Goal: Task Accomplishment & Management: Complete application form

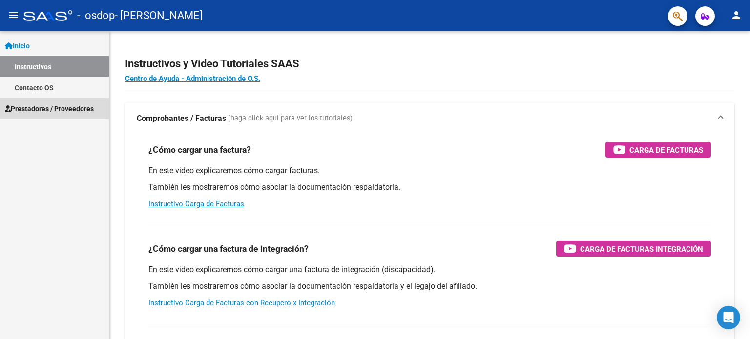
click at [69, 113] on span "Prestadores / Proveedores" at bounding box center [49, 108] width 89 height 11
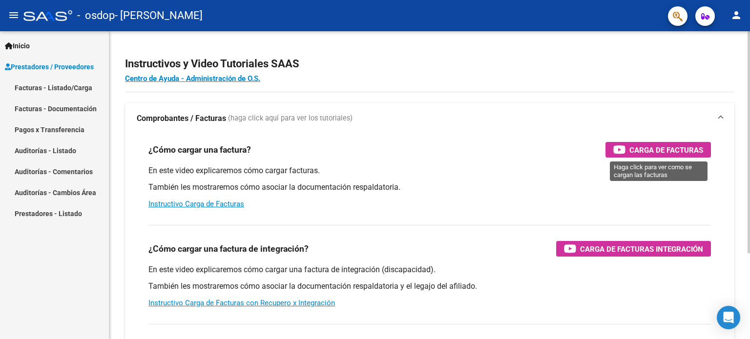
click at [670, 154] on span "Carga de Facturas" at bounding box center [666, 150] width 74 height 12
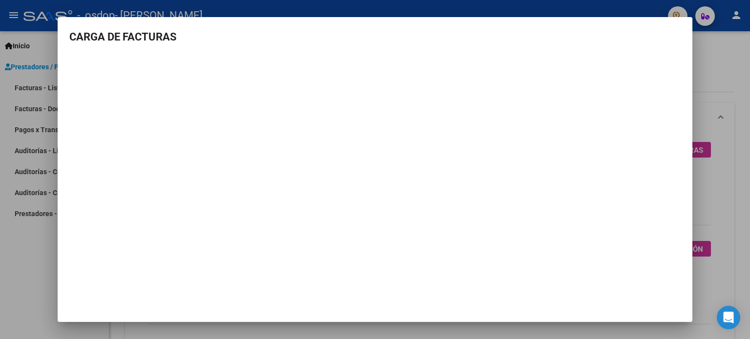
click at [729, 68] on div at bounding box center [375, 169] width 750 height 339
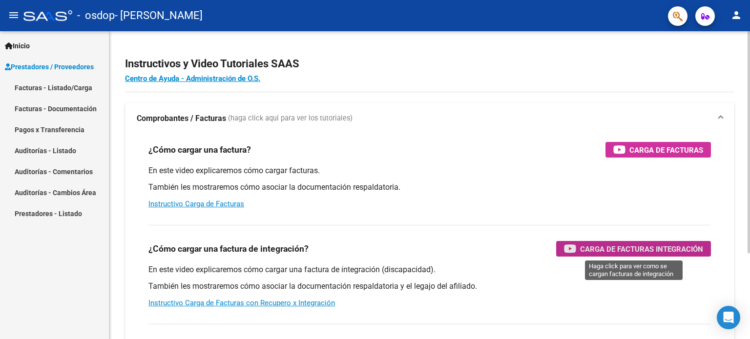
click at [609, 251] on span "Carga de Facturas Integración" at bounding box center [641, 249] width 123 height 12
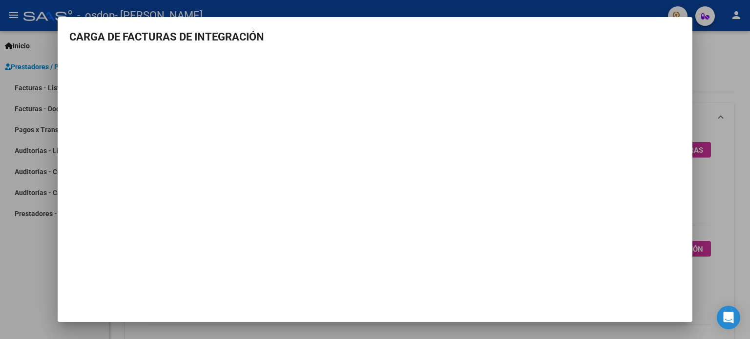
click at [726, 58] on div at bounding box center [375, 169] width 750 height 339
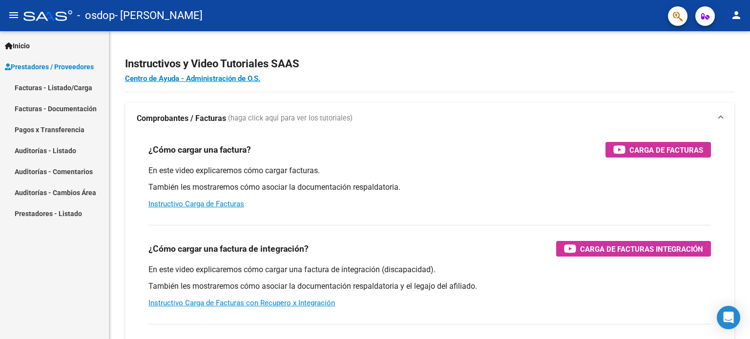
click at [67, 88] on link "Facturas - Listado/Carga" at bounding box center [54, 87] width 109 height 21
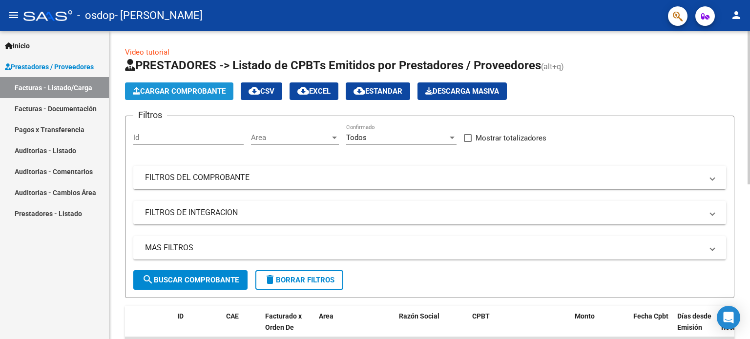
click at [196, 83] on button "Cargar Comprobante" at bounding box center [179, 91] width 108 height 18
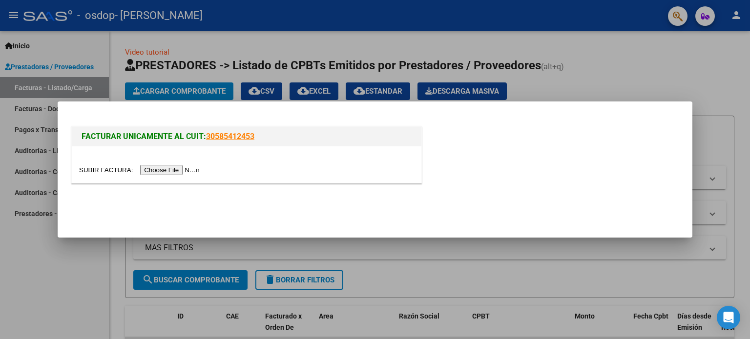
click at [178, 168] on input "file" at bounding box center [140, 170] width 123 height 10
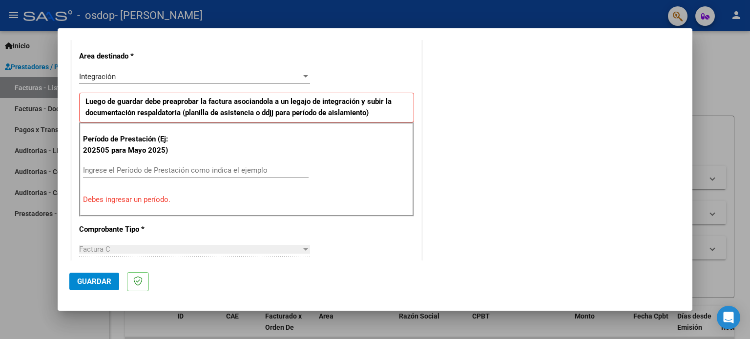
scroll to position [221, 0]
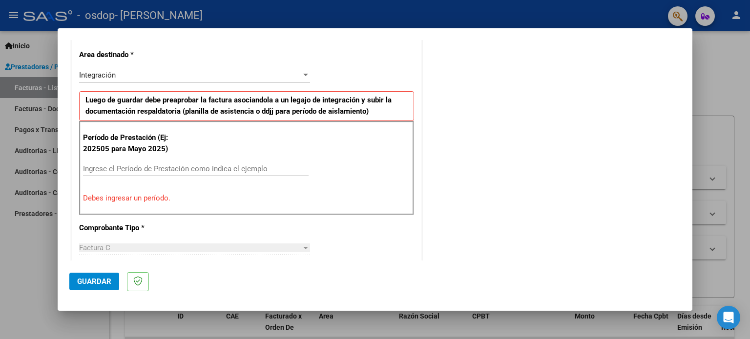
click at [138, 172] on input "Ingrese el Período de Prestación como indica el ejemplo" at bounding box center [195, 168] width 225 height 9
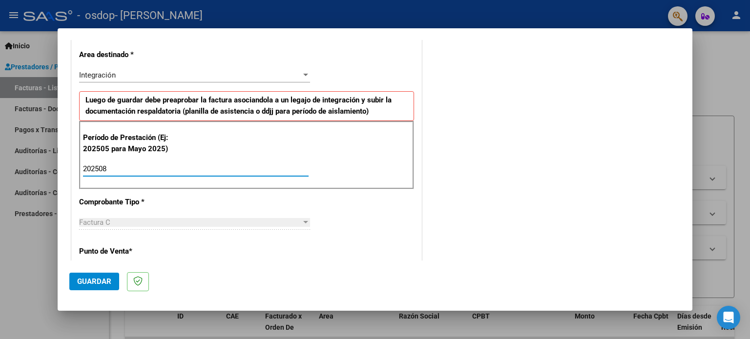
type input "202508"
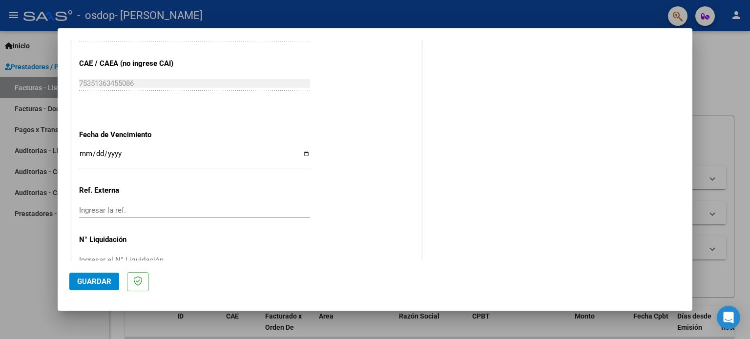
scroll to position [618, 0]
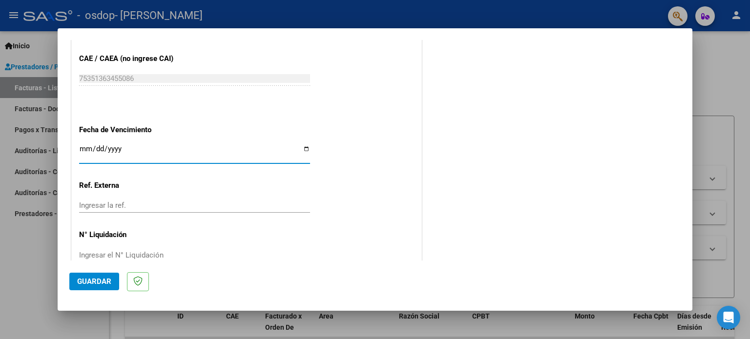
click at [306, 148] on input "Ingresar la fecha" at bounding box center [194, 153] width 231 height 16
type input "[DATE]"
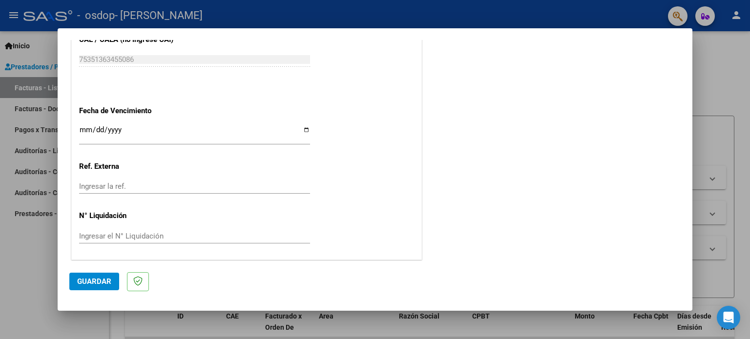
click at [84, 286] on button "Guardar" at bounding box center [94, 282] width 50 height 18
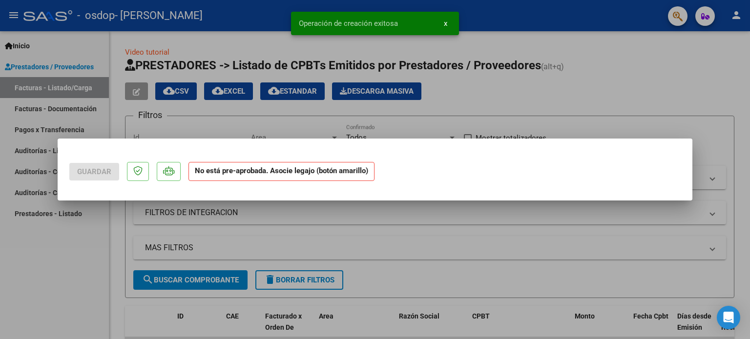
scroll to position [0, 0]
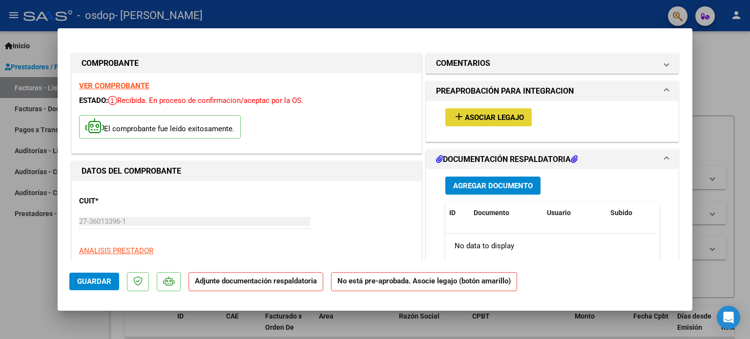
click at [492, 120] on span "Asociar Legajo" at bounding box center [494, 117] width 59 height 9
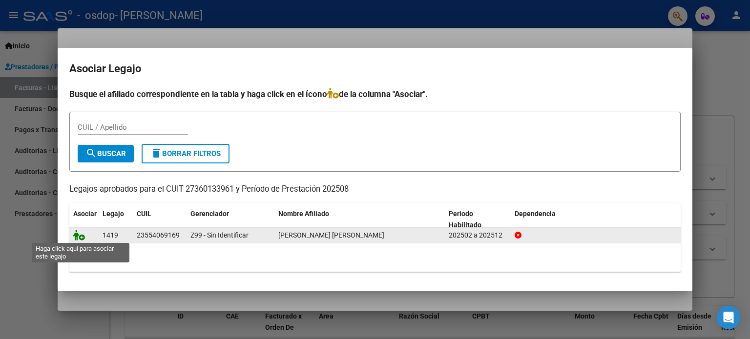
click at [77, 234] on icon at bounding box center [79, 235] width 12 height 11
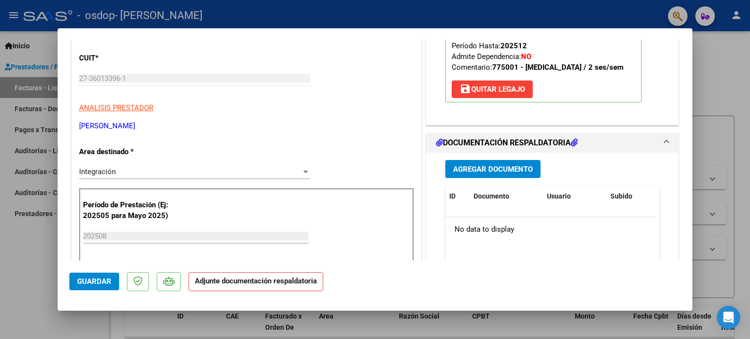
scroll to position [151, 0]
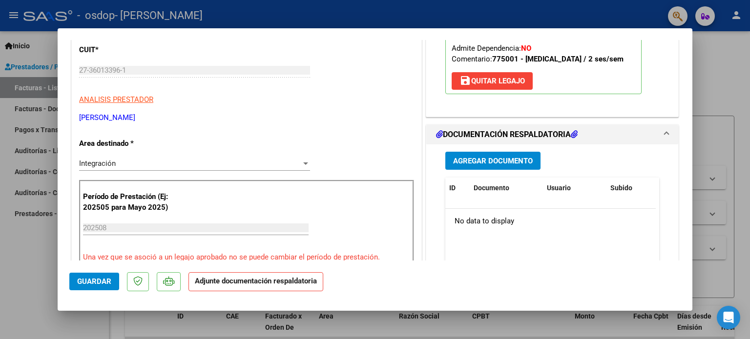
click at [477, 162] on span "Agregar Documento" at bounding box center [493, 161] width 80 height 9
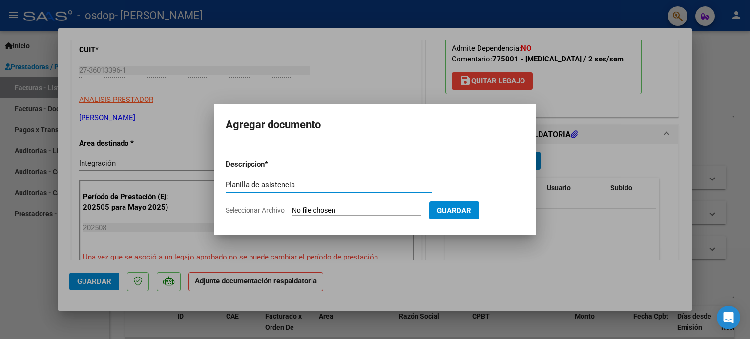
type input "Planilla de asistencia"
click at [380, 211] on input "Seleccionar Archivo" at bounding box center [356, 210] width 129 height 9
type input "C:\fakepath\Agosto Pepo .pdf"
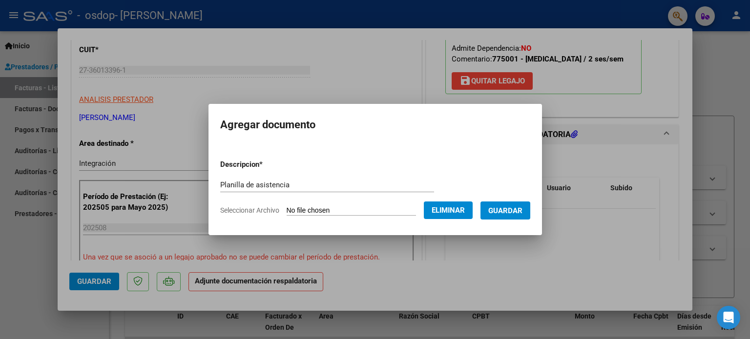
click at [513, 214] on span "Guardar" at bounding box center [505, 210] width 34 height 9
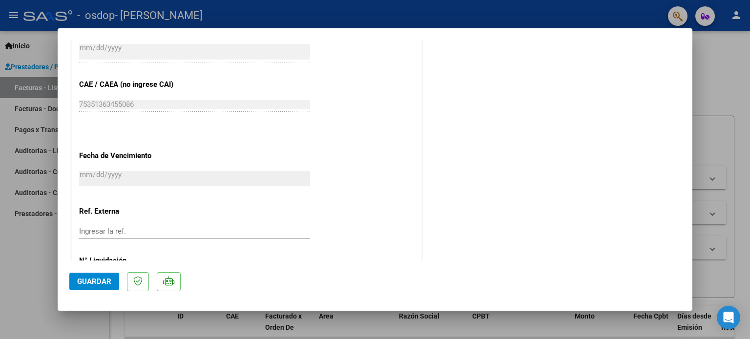
scroll to position [652, 0]
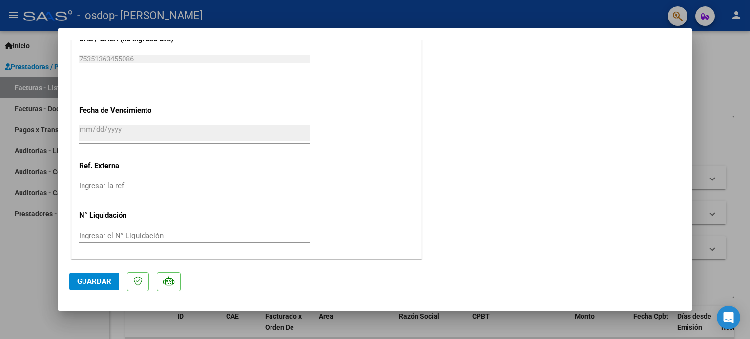
click at [100, 283] on span "Guardar" at bounding box center [94, 281] width 34 height 9
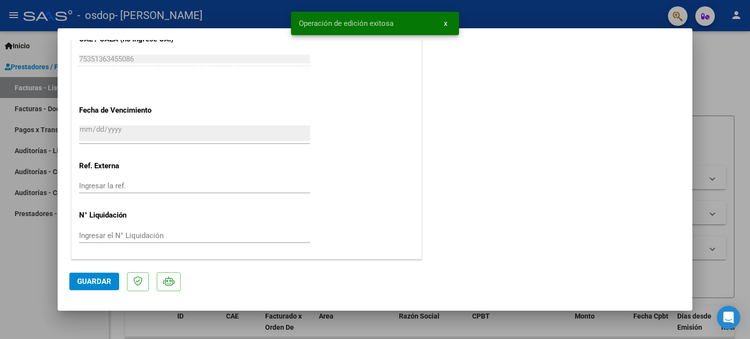
click at [725, 105] on div at bounding box center [375, 169] width 750 height 339
type input "$ 0,00"
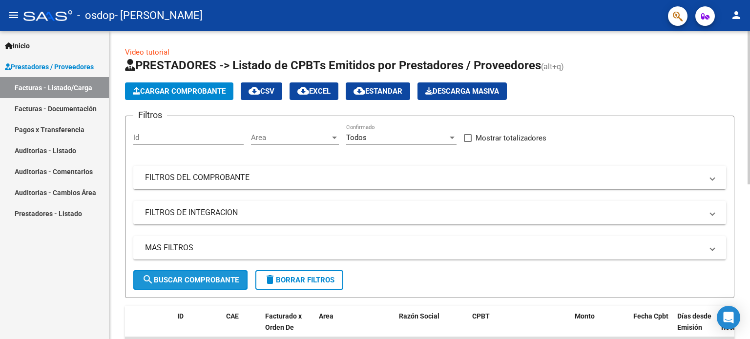
click at [217, 284] on button "search Buscar Comprobante" at bounding box center [190, 280] width 114 height 20
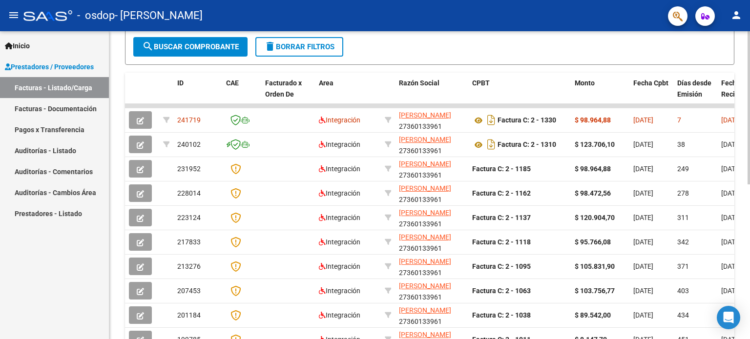
scroll to position [234, 0]
